Goal: Task Accomplishment & Management: Manage account settings

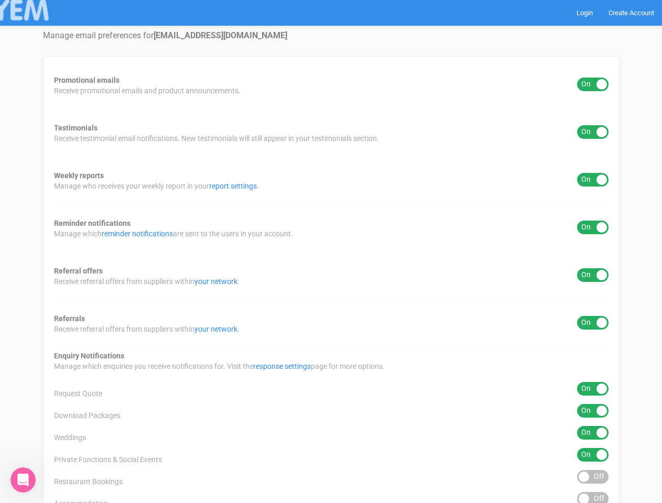
click at [331, 252] on div "Promotional emails ON OFF Receive promotional emails and product announcements.…" at bounding box center [331, 356] width 576 height 601
click at [593, 84] on div "ON OFF" at bounding box center [592, 85] width 31 height 14
click at [593, 132] on div "ON OFF" at bounding box center [592, 132] width 31 height 14
click at [593, 180] on div "ON OFF" at bounding box center [592, 180] width 31 height 14
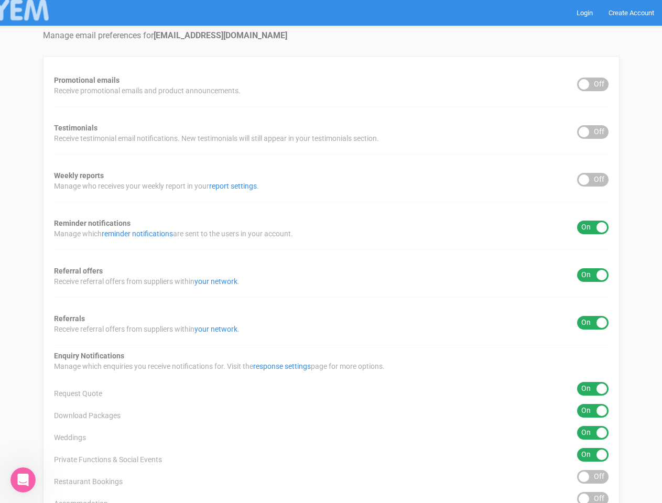
click at [593, 227] on div "ON OFF" at bounding box center [592, 228] width 31 height 14
click at [593, 275] on div "ON OFF" at bounding box center [592, 275] width 31 height 14
click at [593, 323] on div "ON OFF" at bounding box center [592, 323] width 31 height 14
click at [593, 389] on div "ON OFF" at bounding box center [592, 389] width 31 height 14
click at [593, 411] on div "ON OFF" at bounding box center [592, 411] width 31 height 14
